Goal: Task Accomplishment & Management: Manage account settings

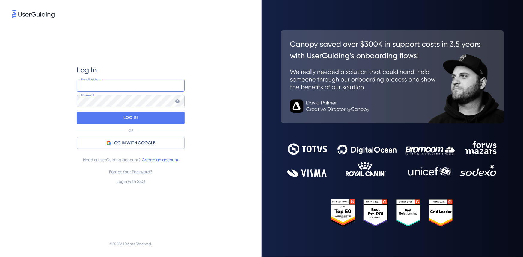
click at [144, 89] on input "email" at bounding box center [131, 86] width 108 height 12
type input "[PERSON_NAME][EMAIL_ADDRESS][DOMAIN_NAME]"
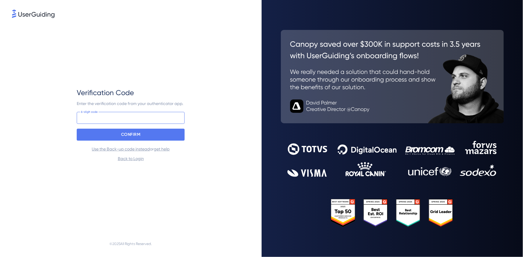
click at [123, 114] on input at bounding box center [131, 118] width 108 height 12
type input "274 723"
click at [133, 132] on p "CONFIRM" at bounding box center [130, 135] width 19 height 10
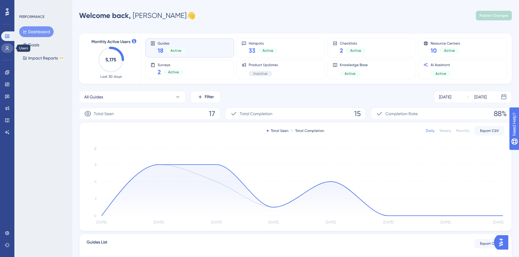
click at [8, 45] on link at bounding box center [7, 48] width 12 height 10
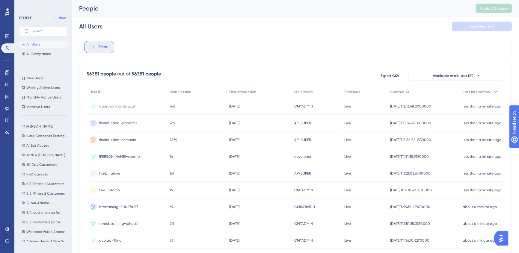
click at [104, 45] on span "Filter" at bounding box center [102, 46] width 9 height 7
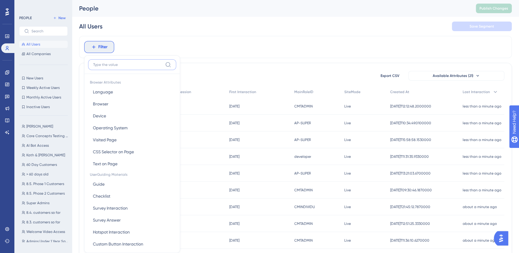
scroll to position [27, 0]
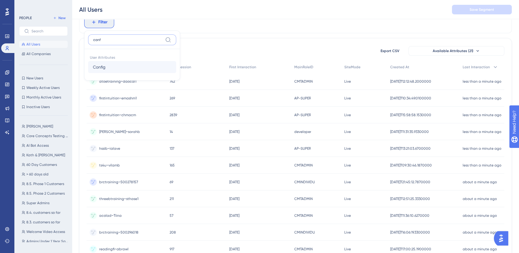
type input "conf"
click at [117, 67] on button "Config Config" at bounding box center [132, 67] width 88 height 12
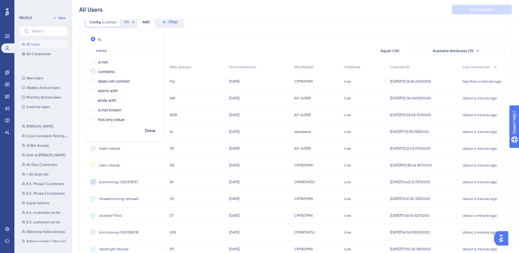
type input "consul"
click at [109, 70] on label "contains" at bounding box center [106, 71] width 16 height 7
click at [152, 127] on span "Done" at bounding box center [150, 130] width 10 height 7
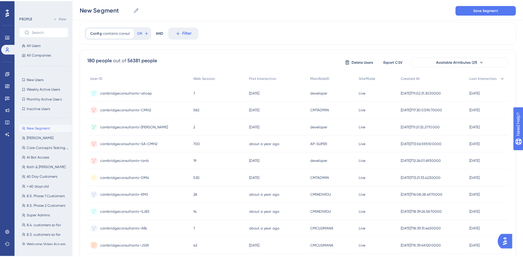
scroll to position [0, 0]
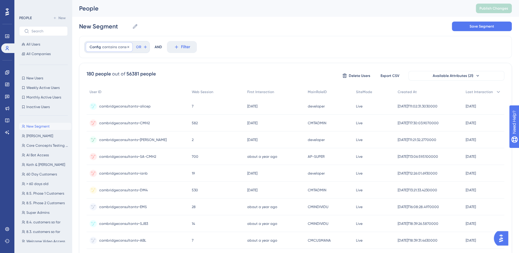
click at [106, 48] on span "contains" at bounding box center [109, 47] width 15 height 5
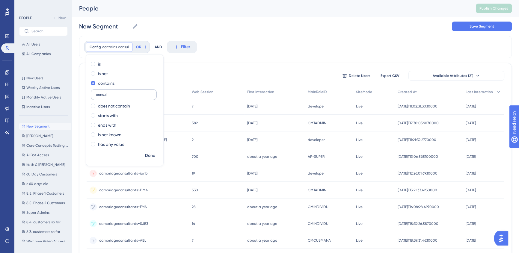
click at [103, 96] on input "consul" at bounding box center [124, 95] width 56 height 4
type input "get"
click at [152, 159] on span "Done" at bounding box center [150, 155] width 10 height 7
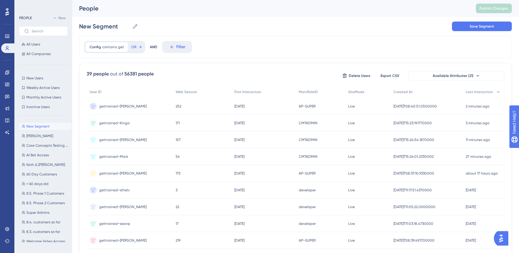
click at [115, 106] on span "gettrained~[PERSON_NAME]" at bounding box center [122, 106] width 47 height 5
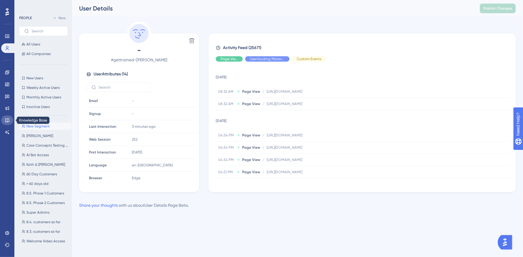
click at [9, 118] on icon at bounding box center [7, 120] width 5 height 5
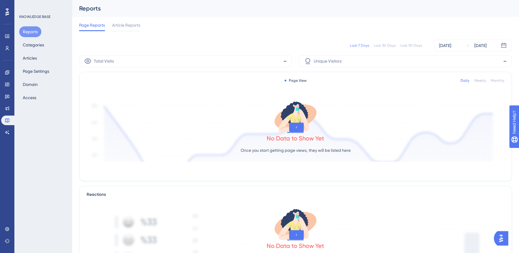
click at [10, 101] on div "Engagement Widgets Feedback Product Updates Knowledge Base AI Assistant" at bounding box center [7, 103] width 12 height 70
click at [7, 114] on div "Engagement Widgets Feedback Product Updates Knowledge Base AI Assistant" at bounding box center [7, 103] width 12 height 70
click at [6, 113] on link at bounding box center [7, 109] width 12 height 10
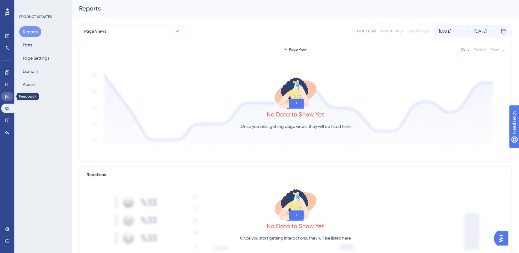
click at [10, 99] on link at bounding box center [7, 97] width 12 height 10
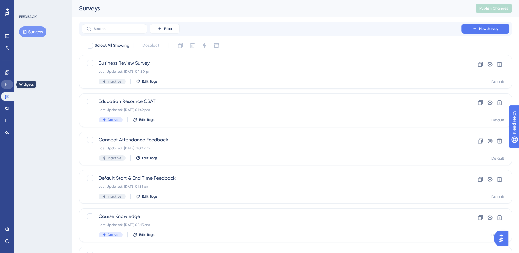
click at [8, 85] on icon at bounding box center [7, 84] width 5 height 5
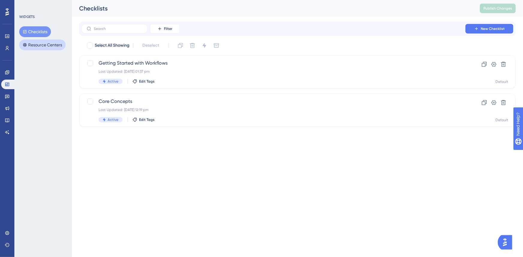
click at [36, 46] on button "Resource Centers" at bounding box center [42, 45] width 46 height 11
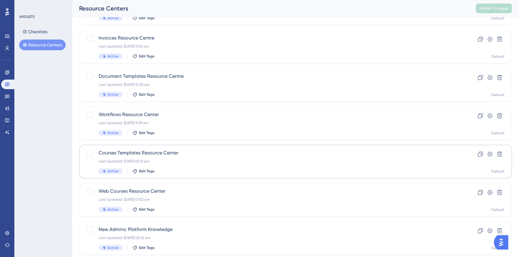
scroll to position [109, 0]
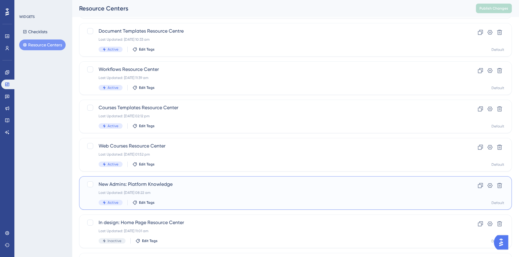
click at [271, 193] on div "Last Updated: [DATE] 08:22 am" at bounding box center [272, 193] width 346 height 5
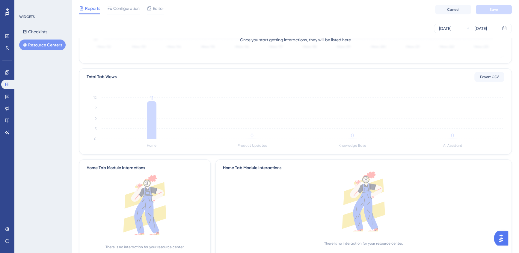
scroll to position [109, 0]
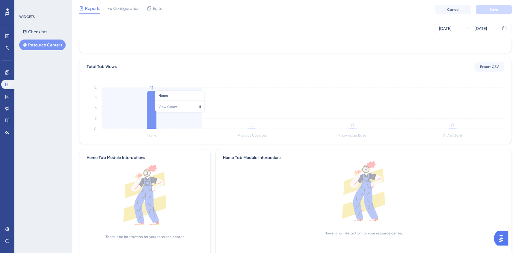
click at [154, 115] on icon at bounding box center [152, 110] width 10 height 38
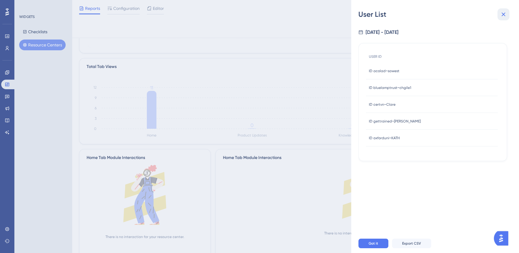
click at [502, 13] on icon at bounding box center [504, 15] width 4 height 4
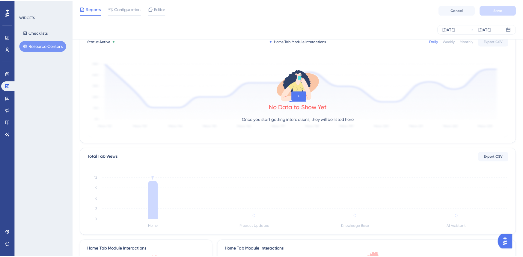
scroll to position [0, 0]
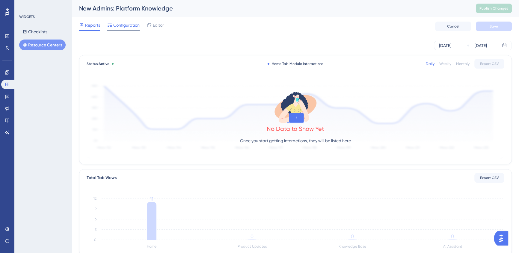
click at [124, 26] on span "Configuration" at bounding box center [126, 25] width 26 height 7
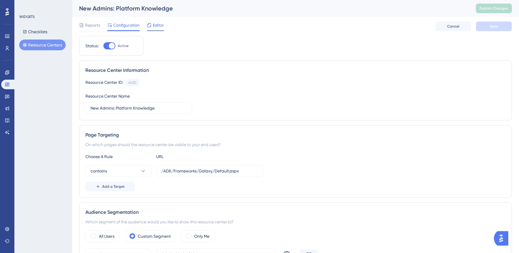
click at [150, 23] on icon at bounding box center [149, 25] width 4 height 4
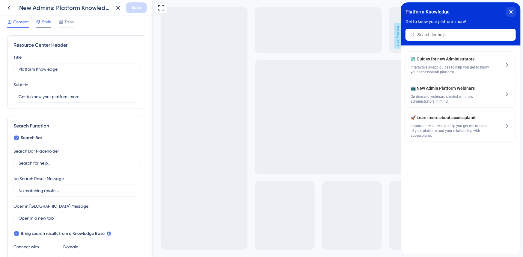
click at [45, 21] on span "Style" at bounding box center [46, 21] width 9 height 7
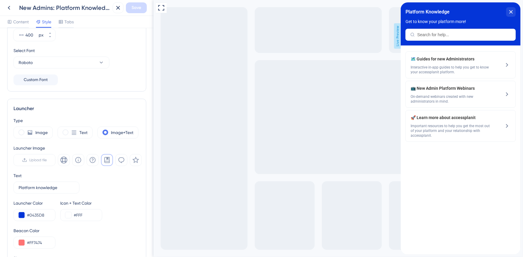
scroll to position [163, 0]
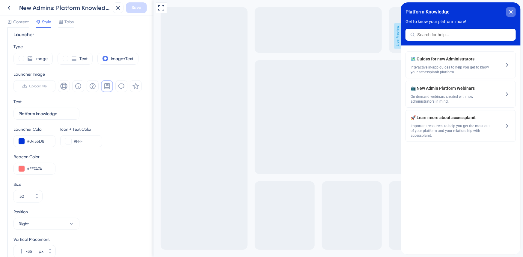
click at [512, 13] on icon "close resource center" at bounding box center [510, 11] width 3 height 3
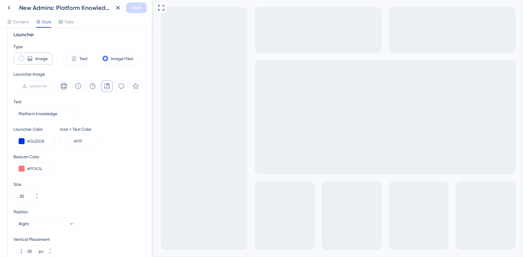
click at [43, 62] on label "Image" at bounding box center [41, 58] width 12 height 7
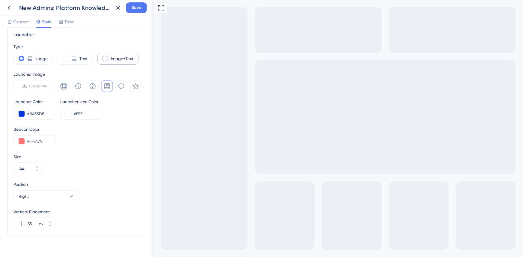
click at [129, 60] on label "Image+Text" at bounding box center [122, 58] width 22 height 7
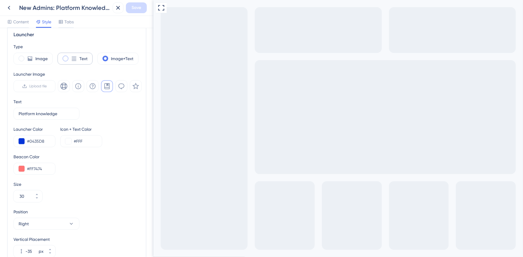
click at [68, 60] on div "Text" at bounding box center [75, 59] width 35 height 12
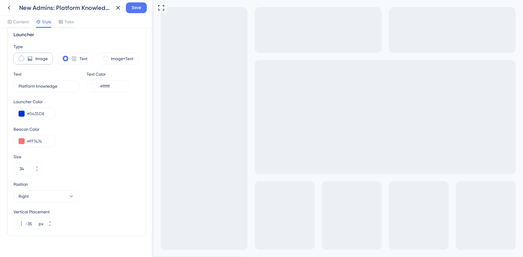
click at [32, 56] on icon at bounding box center [30, 59] width 6 height 6
click at [56, 201] on button "Right" at bounding box center [46, 197] width 66 height 12
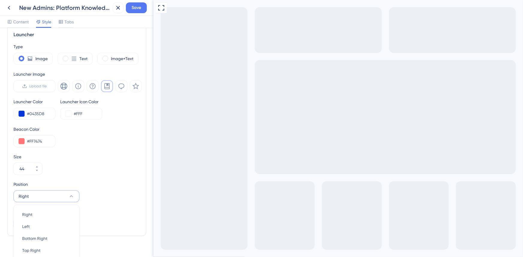
scroll to position [190, 0]
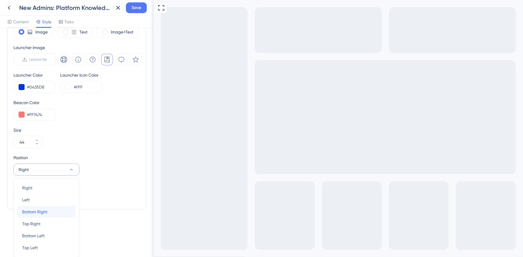
click at [58, 214] on div "Bottom Right Bottom Right" at bounding box center [46, 212] width 49 height 12
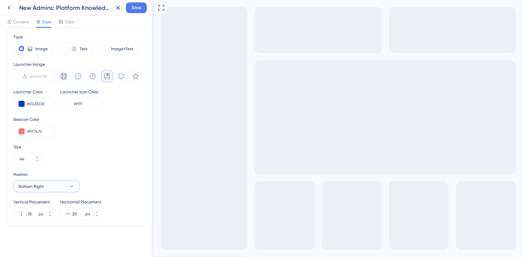
click at [68, 187] on icon at bounding box center [71, 187] width 6 height 6
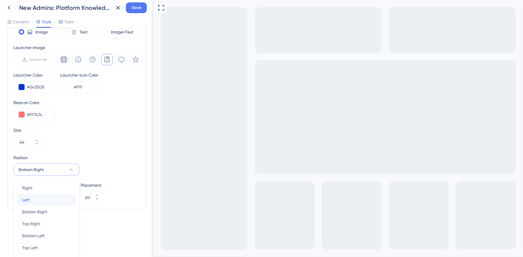
click at [43, 200] on div "Left Left" at bounding box center [46, 200] width 49 height 12
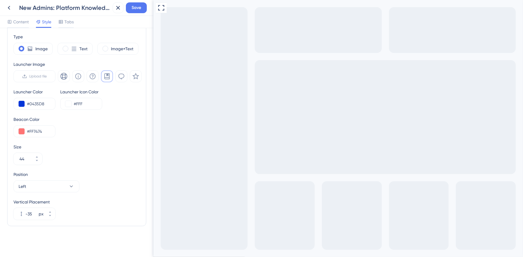
click at [49, 179] on div "Position Left" at bounding box center [46, 182] width 66 height 22
click at [49, 181] on button "Left" at bounding box center [46, 187] width 66 height 12
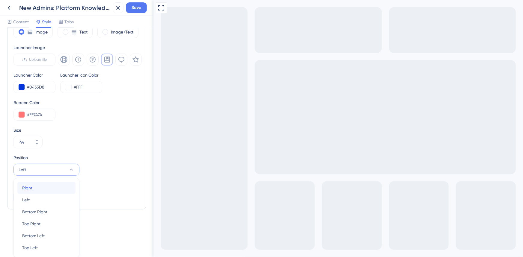
click at [43, 190] on div "Right Right" at bounding box center [46, 188] width 49 height 12
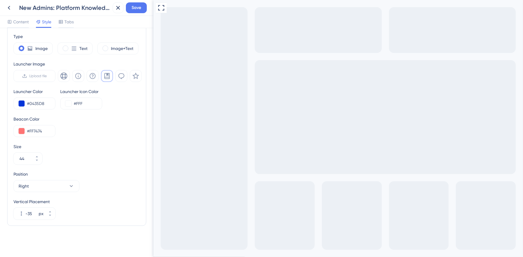
scroll to position [173, 0]
click at [43, 190] on button "Right" at bounding box center [46, 187] width 66 height 12
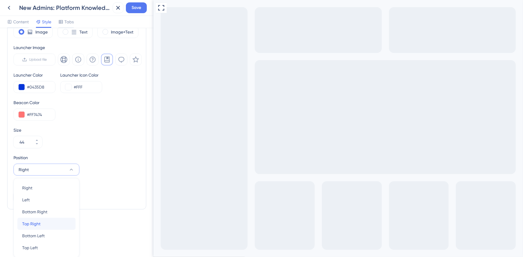
click at [38, 224] on span "Top Right" at bounding box center [31, 224] width 18 height 7
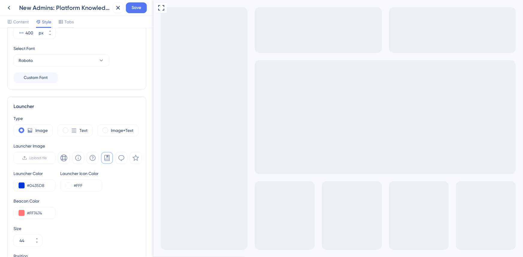
scroll to position [173, 0]
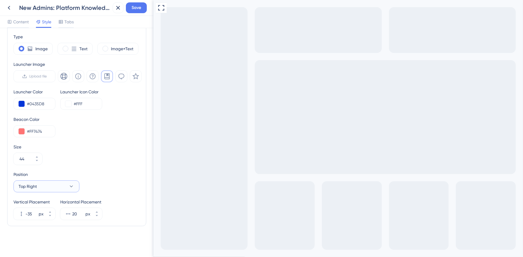
click at [42, 185] on button "Top Right" at bounding box center [46, 187] width 66 height 12
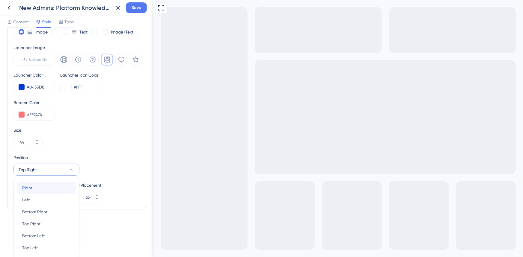
click at [40, 186] on div "Right Right" at bounding box center [46, 188] width 49 height 12
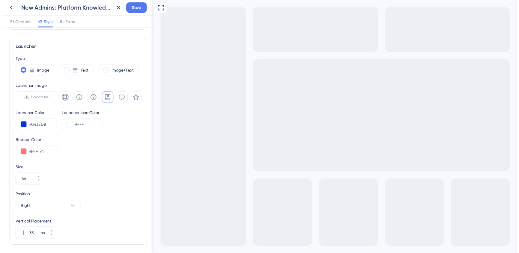
scroll to position [119, 0]
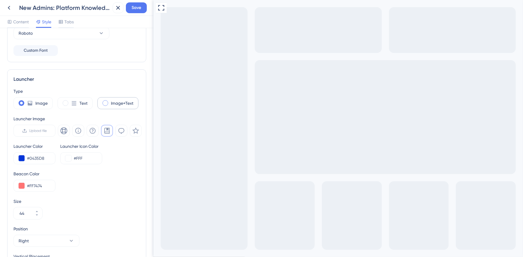
click at [111, 103] on label "Image+Text" at bounding box center [122, 103] width 22 height 7
type input "30"
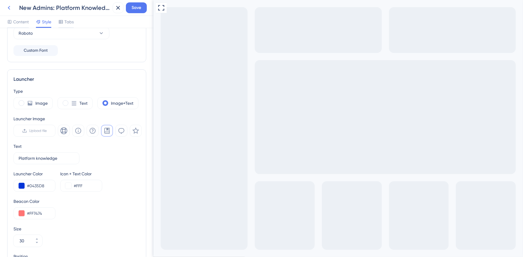
click at [6, 10] on icon at bounding box center [8, 7] width 7 height 7
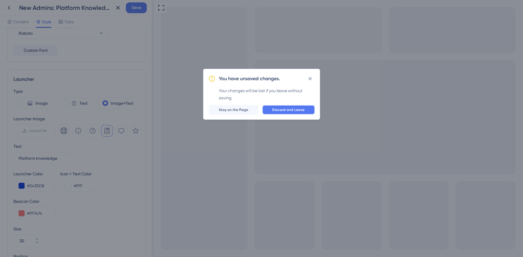
click at [283, 106] on button "Discard and Leave" at bounding box center [288, 110] width 53 height 10
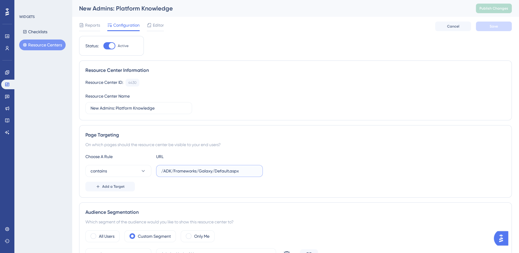
click at [181, 170] on input "/ADK/Frameworks/Galaxy/Default.aspx" at bounding box center [209, 171] width 96 height 7
paste input "futureplan/dashboard"
type input "/futureplan/dashboard.aspx"
